Goal: Task Accomplishment & Management: Manage account settings

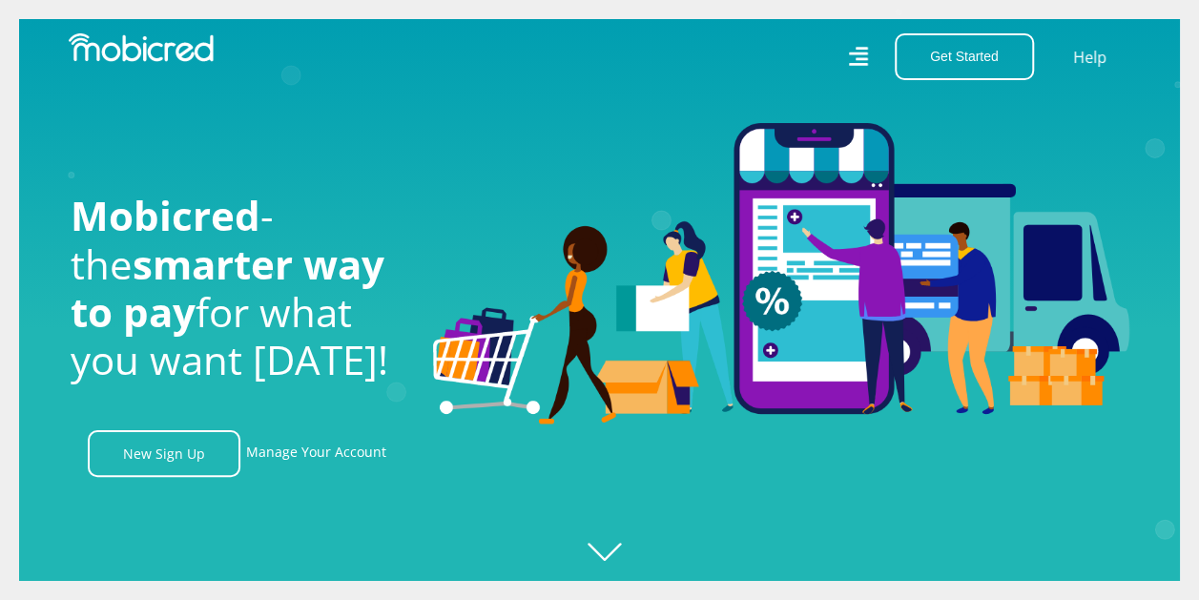
scroll to position [0, 1087]
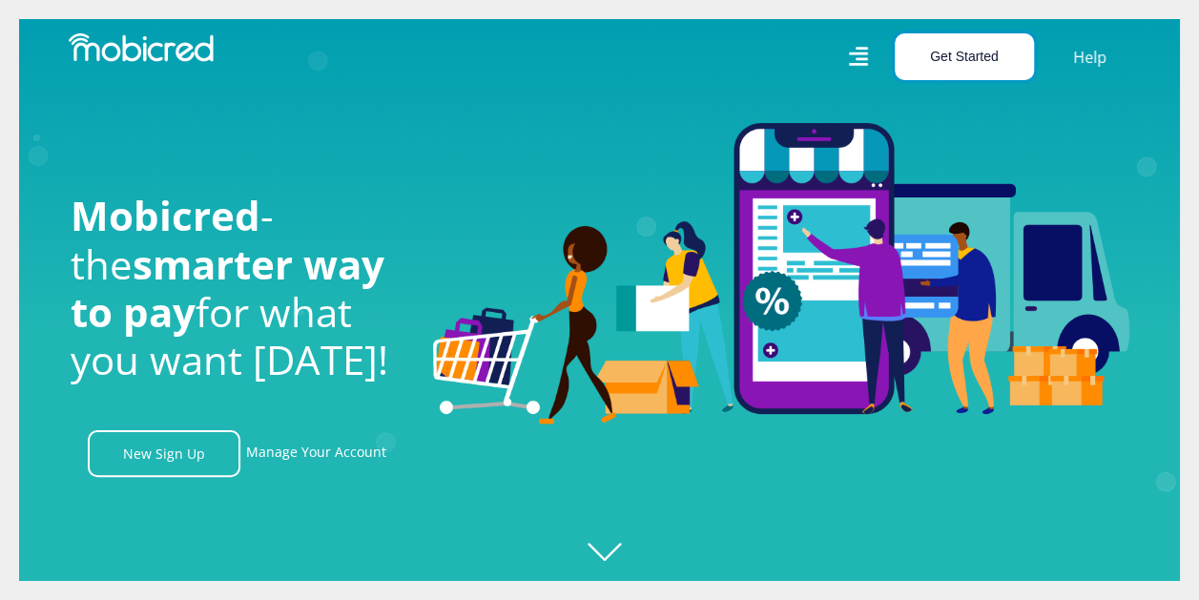
click at [949, 48] on button "Get Started" at bounding box center [963, 56] width 139 height 47
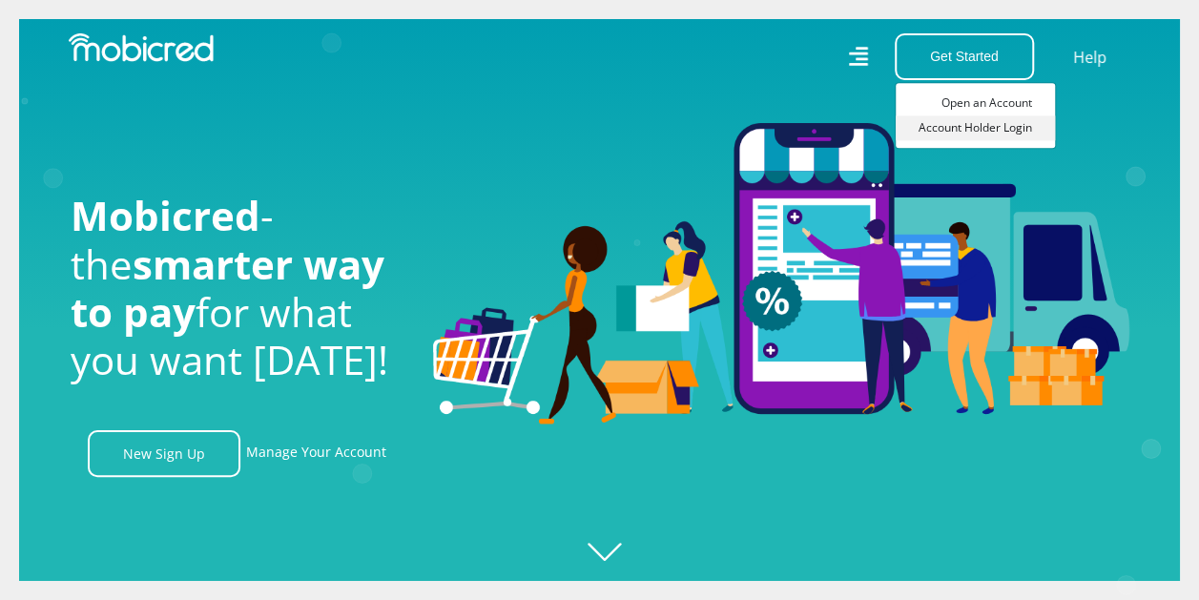
click at [975, 124] on link "Account Holder Login" at bounding box center [974, 127] width 159 height 25
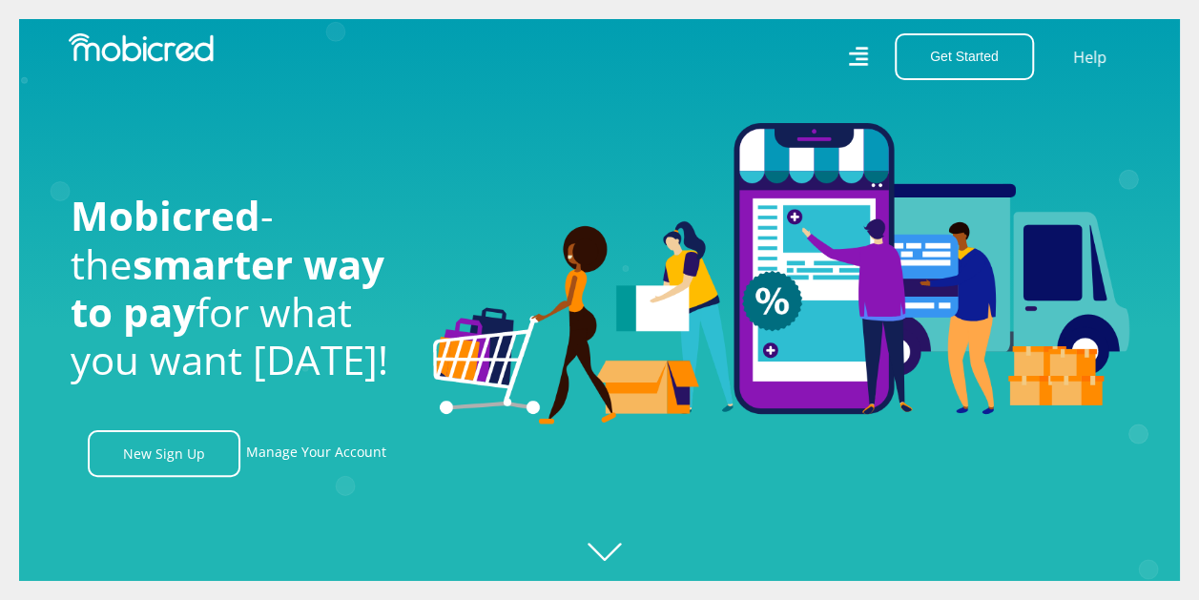
scroll to position [0, 2174]
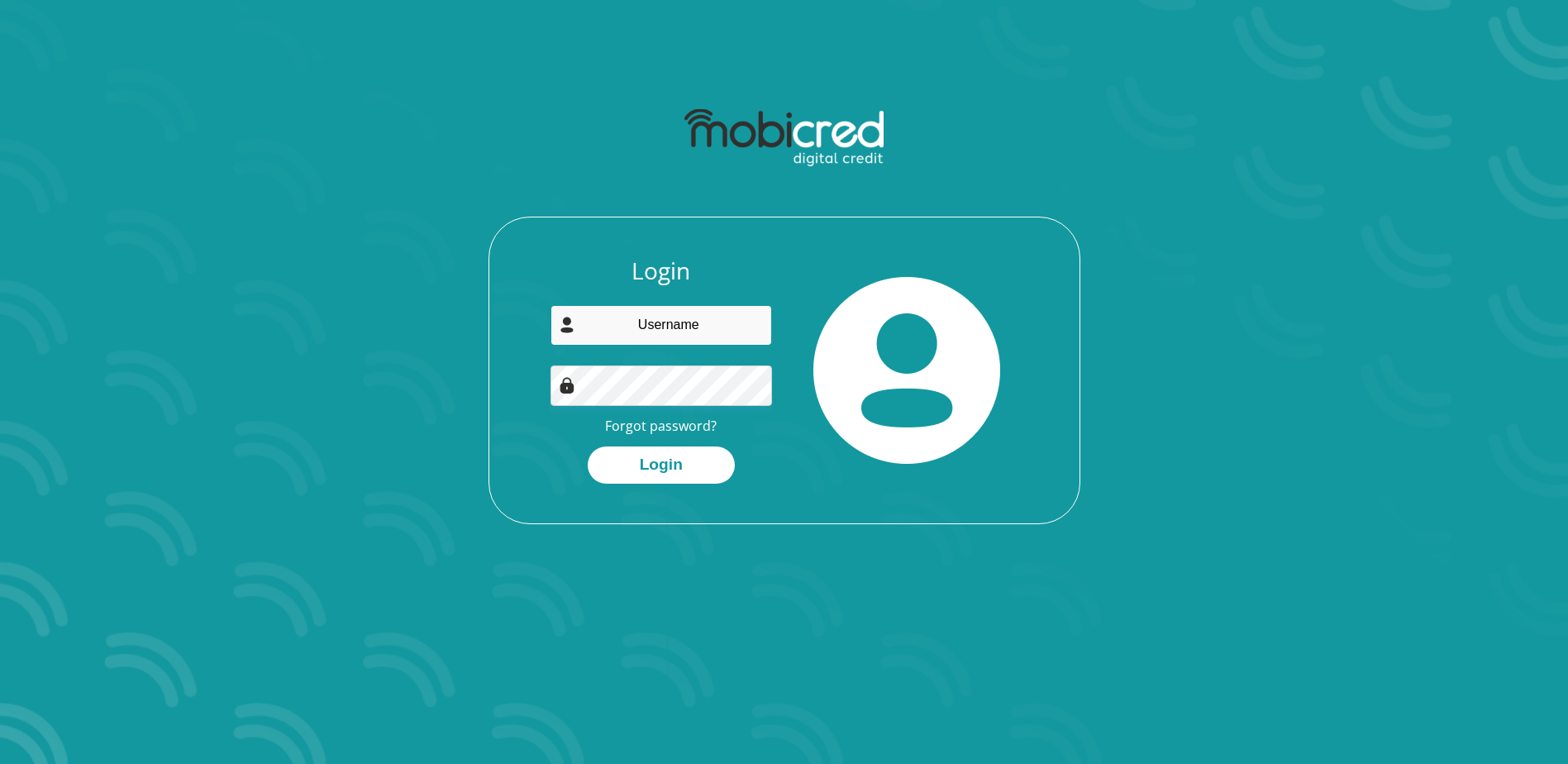
click at [700, 323] on input "email" at bounding box center [661, 325] width 222 height 41
type input "philasomdaka@hotmail.com"
click at [632, 459] on button "Login" at bounding box center [661, 465] width 147 height 37
